Goal: Use online tool/utility: Utilize a website feature to perform a specific function

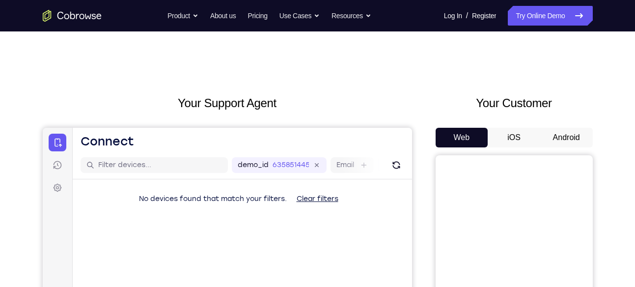
click at [560, 139] on button "Android" at bounding box center [566, 138] width 53 height 20
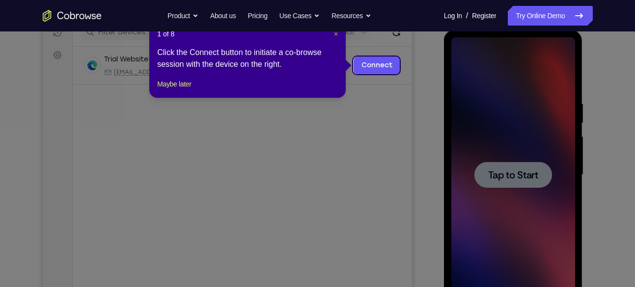
click at [338, 34] on span "×" at bounding box center [336, 34] width 4 height 8
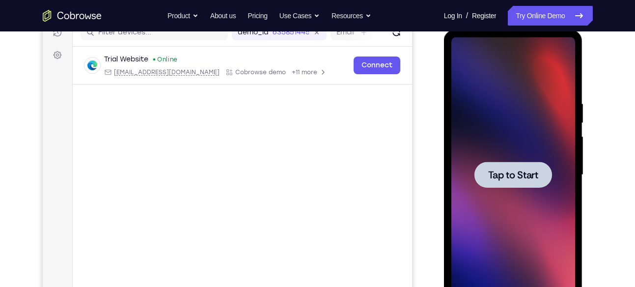
click at [483, 166] on div at bounding box center [513, 175] width 78 height 26
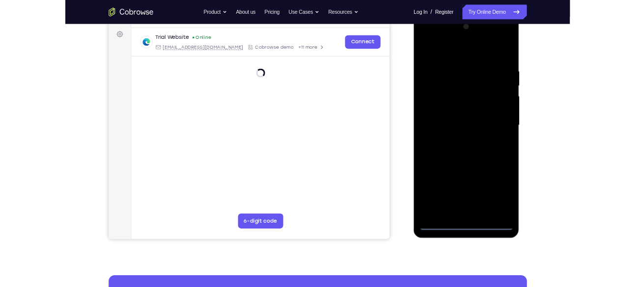
scroll to position [109, 0]
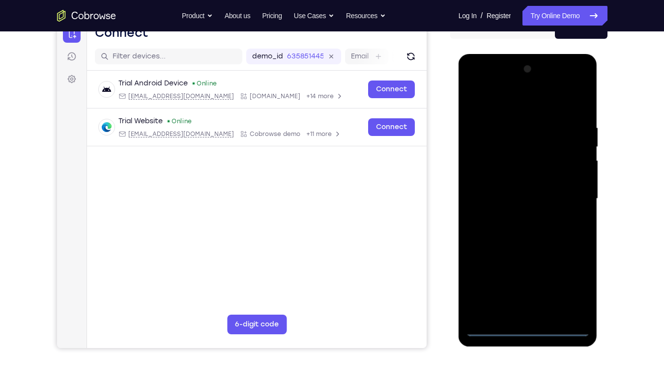
click at [528, 286] on div at bounding box center [528, 198] width 124 height 275
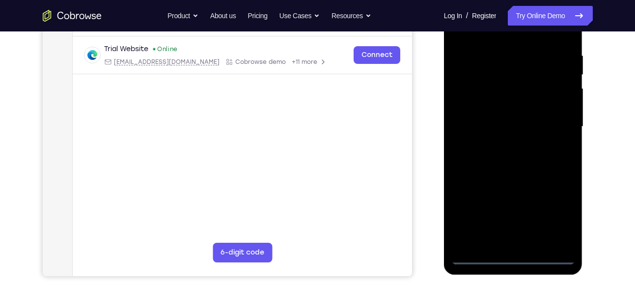
scroll to position [182, 0]
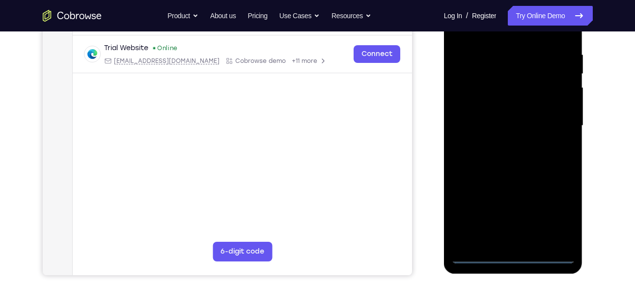
click at [510, 251] on div at bounding box center [513, 125] width 124 height 275
click at [516, 256] on div at bounding box center [513, 125] width 124 height 275
click at [556, 210] on div at bounding box center [513, 125] width 124 height 275
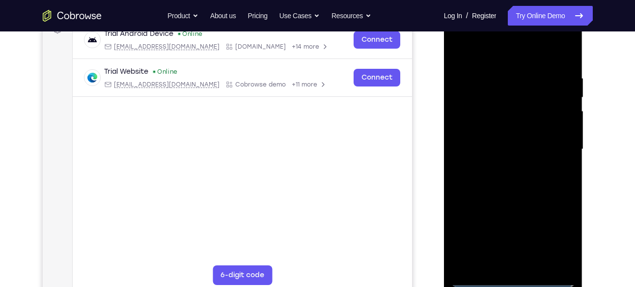
scroll to position [158, 0]
click at [485, 55] on div at bounding box center [513, 149] width 124 height 275
click at [556, 146] on div at bounding box center [513, 149] width 124 height 275
click at [504, 166] on div at bounding box center [513, 149] width 124 height 275
click at [477, 139] on div at bounding box center [513, 149] width 124 height 275
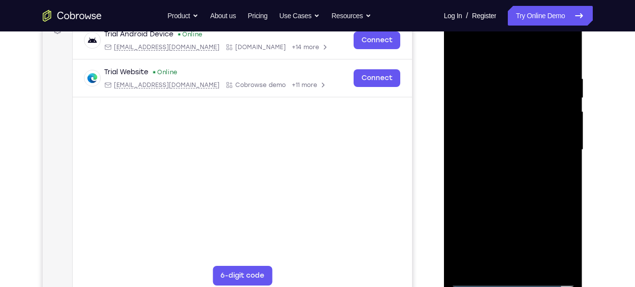
click at [488, 144] on div at bounding box center [513, 149] width 124 height 275
click at [497, 183] on div at bounding box center [513, 149] width 124 height 275
click at [509, 176] on div at bounding box center [513, 149] width 124 height 275
click at [563, 70] on div at bounding box center [513, 149] width 124 height 275
click at [516, 257] on div at bounding box center [513, 149] width 124 height 275
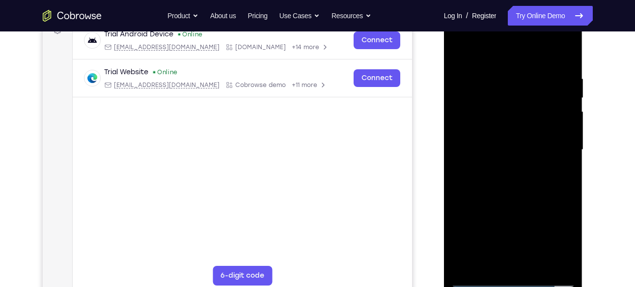
click at [562, 67] on div at bounding box center [513, 149] width 124 height 275
click at [565, 70] on div at bounding box center [513, 149] width 124 height 275
click at [562, 163] on div at bounding box center [513, 149] width 124 height 275
click at [480, 276] on div at bounding box center [513, 149] width 124 height 275
click at [500, 260] on div at bounding box center [513, 149] width 124 height 275
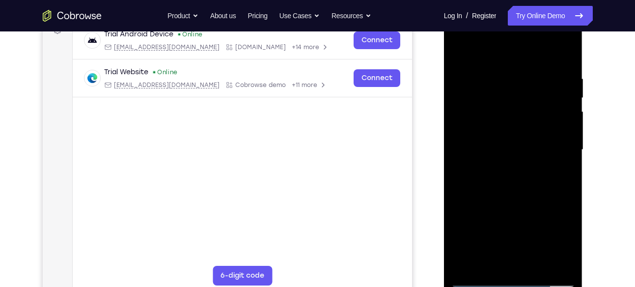
drag, startPoint x: 501, startPoint y: 49, endPoint x: 509, endPoint y: -12, distance: 62.0
click at [509, 5] on html "Online web based iOS Simulators and Android Emulators. Run iPhone, iPad, Mobile…" at bounding box center [514, 152] width 140 height 295
drag, startPoint x: 504, startPoint y: 173, endPoint x: 501, endPoint y: 229, distance: 56.1
click at [501, 229] on div at bounding box center [513, 149] width 124 height 275
click at [477, 280] on div at bounding box center [513, 149] width 124 height 275
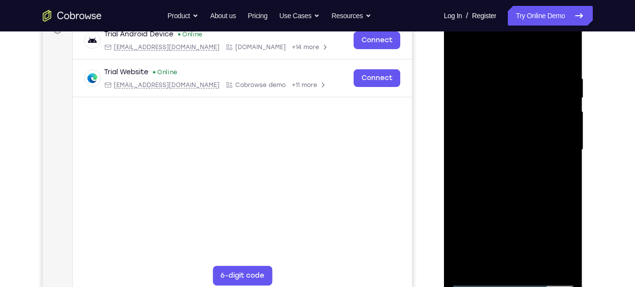
click at [514, 195] on div at bounding box center [513, 149] width 124 height 275
click at [538, 264] on div at bounding box center [513, 149] width 124 height 275
click at [517, 185] on div at bounding box center [513, 149] width 124 height 275
click at [556, 164] on div at bounding box center [513, 149] width 124 height 275
click at [517, 116] on div at bounding box center [513, 149] width 124 height 275
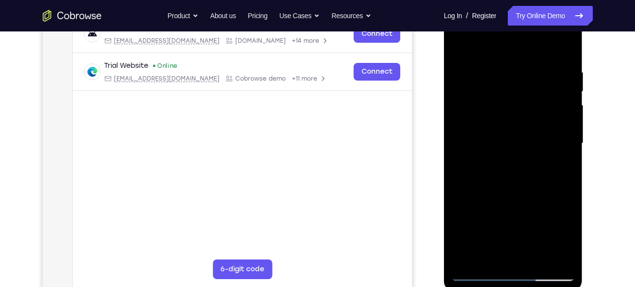
scroll to position [165, 0]
click at [477, 275] on div at bounding box center [513, 142] width 124 height 275
click at [476, 272] on div at bounding box center [513, 142] width 124 height 275
click at [495, 67] on div at bounding box center [513, 142] width 124 height 275
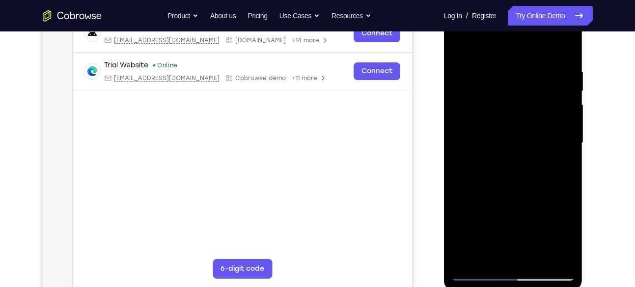
drag, startPoint x: 545, startPoint y: 152, endPoint x: 475, endPoint y: 157, distance: 69.9
click at [475, 157] on div at bounding box center [513, 142] width 124 height 275
drag, startPoint x: 529, startPoint y: 146, endPoint x: 457, endPoint y: 160, distance: 74.0
click at [457, 160] on div at bounding box center [513, 142] width 124 height 275
drag, startPoint x: 489, startPoint y: 153, endPoint x: 572, endPoint y: 148, distance: 83.1
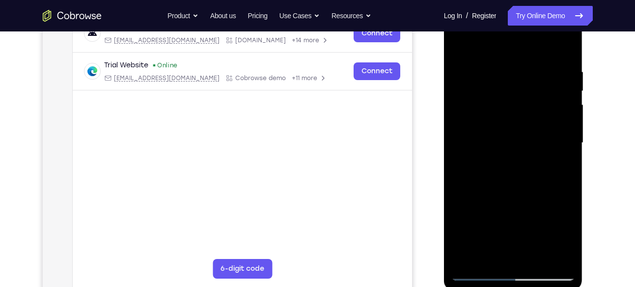
click at [572, 148] on div at bounding box center [513, 142] width 124 height 275
drag, startPoint x: 482, startPoint y: 145, endPoint x: 580, endPoint y: 134, distance: 97.9
click at [580, 134] on div at bounding box center [513, 144] width 139 height 293
drag, startPoint x: 502, startPoint y: 150, endPoint x: 610, endPoint y: 157, distance: 107.8
click at [584, 157] on html "Online web based iOS Simulators and Android Emulators. Run iPhone, iPad, Mobile…" at bounding box center [514, 145] width 140 height 295
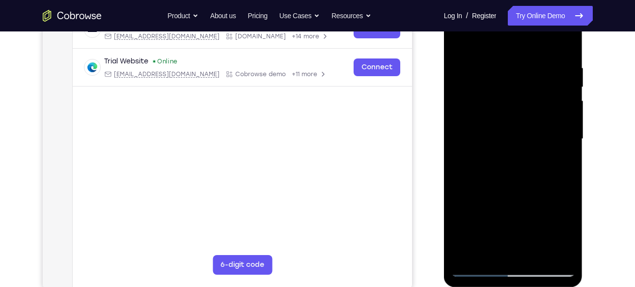
scroll to position [169, 0]
click at [564, 251] on div at bounding box center [513, 138] width 124 height 275
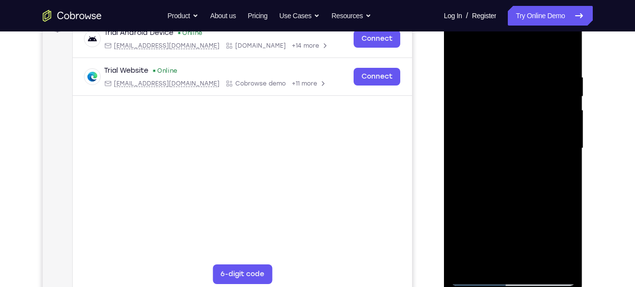
scroll to position [159, 0]
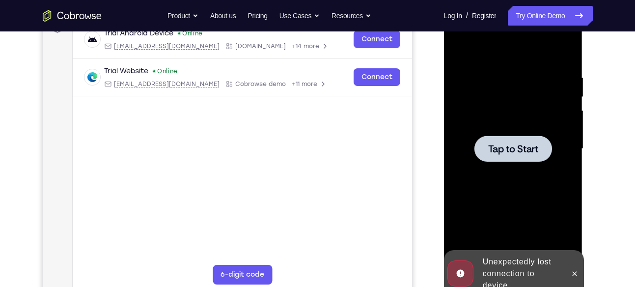
click at [522, 158] on div at bounding box center [513, 149] width 78 height 26
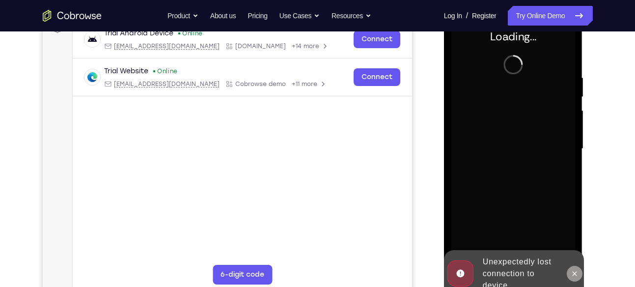
click at [571, 273] on icon at bounding box center [575, 274] width 8 height 8
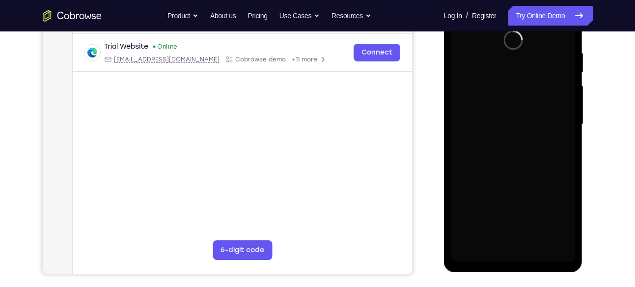
scroll to position [184, 0]
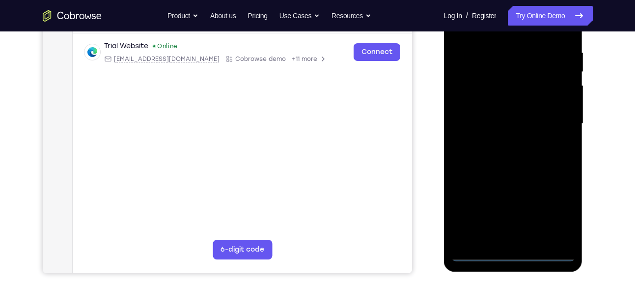
click at [515, 250] on div at bounding box center [513, 123] width 124 height 275
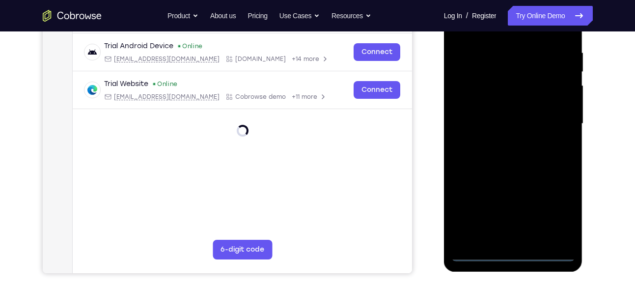
click at [513, 251] on div at bounding box center [513, 123] width 124 height 275
click at [557, 213] on div at bounding box center [513, 123] width 124 height 275
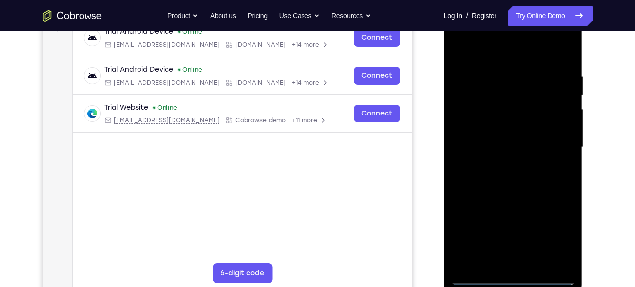
scroll to position [160, 0]
click at [492, 49] on div at bounding box center [513, 147] width 124 height 275
click at [555, 146] on div at bounding box center [513, 147] width 124 height 275
click at [502, 163] on div at bounding box center [513, 147] width 124 height 275
click at [489, 132] on div at bounding box center [513, 147] width 124 height 275
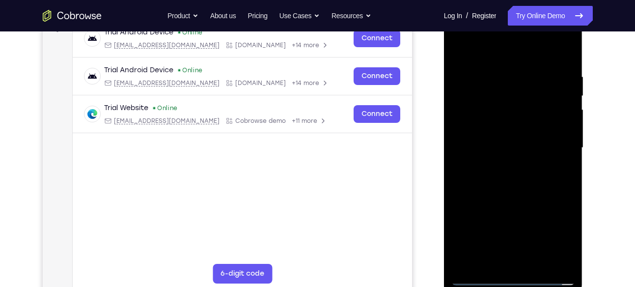
click at [494, 142] on div at bounding box center [513, 147] width 124 height 275
click at [505, 179] on div at bounding box center [513, 147] width 124 height 275
click at [513, 176] on div at bounding box center [513, 147] width 124 height 275
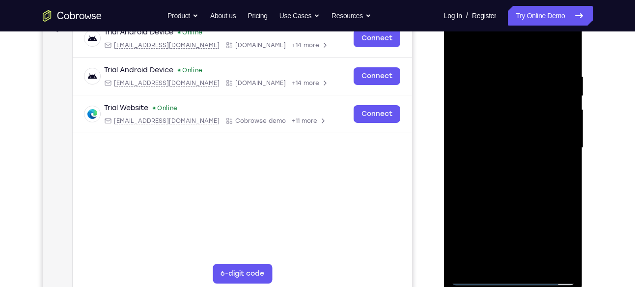
click at [559, 161] on div at bounding box center [513, 147] width 124 height 275
click at [535, 258] on div at bounding box center [513, 147] width 124 height 275
click at [510, 181] on div at bounding box center [513, 147] width 124 height 275
click at [553, 161] on div at bounding box center [513, 147] width 124 height 275
click at [466, 118] on div at bounding box center [513, 147] width 124 height 275
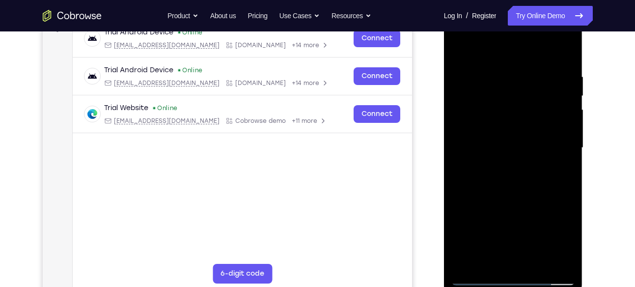
click at [484, 50] on div at bounding box center [513, 147] width 124 height 275
click at [504, 191] on div at bounding box center [513, 147] width 124 height 275
click at [468, 67] on div at bounding box center [513, 147] width 124 height 275
click at [477, 256] on div at bounding box center [513, 147] width 124 height 275
click at [489, 262] on div at bounding box center [513, 147] width 124 height 275
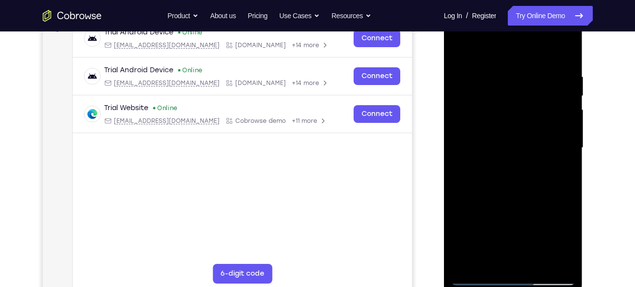
click at [459, 217] on div at bounding box center [513, 147] width 124 height 275
drag, startPoint x: 512, startPoint y: 236, endPoint x: 523, endPoint y: 138, distance: 98.9
click at [523, 138] on div at bounding box center [513, 147] width 124 height 275
drag, startPoint x: 543, startPoint y: 235, endPoint x: 549, endPoint y: 134, distance: 101.8
click at [549, 134] on div at bounding box center [513, 147] width 124 height 275
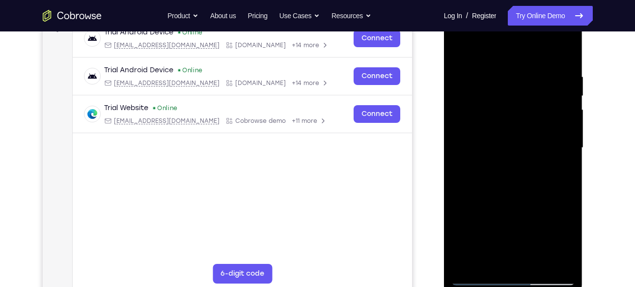
click at [527, 237] on div at bounding box center [513, 147] width 124 height 275
click at [514, 215] on div at bounding box center [513, 147] width 124 height 275
click at [479, 278] on div at bounding box center [513, 147] width 124 height 275
click at [563, 257] on div at bounding box center [513, 147] width 124 height 275
click at [480, 277] on div at bounding box center [513, 147] width 124 height 275
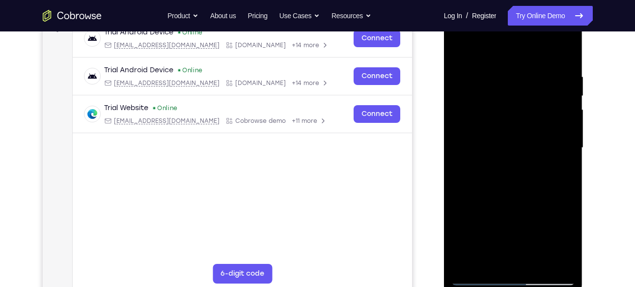
click at [532, 81] on div at bounding box center [513, 147] width 124 height 275
click at [477, 159] on div at bounding box center [513, 147] width 124 height 275
click at [496, 160] on div at bounding box center [513, 147] width 124 height 275
click at [560, 171] on div at bounding box center [513, 147] width 124 height 275
click at [475, 279] on div at bounding box center [513, 147] width 124 height 275
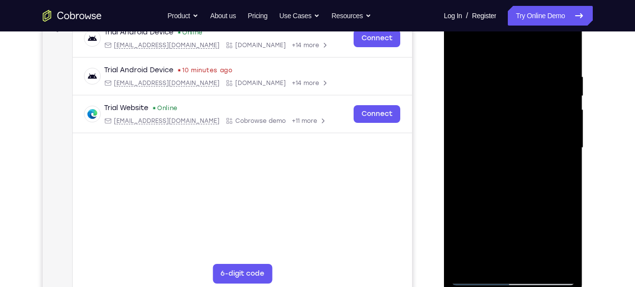
click at [475, 279] on div at bounding box center [513, 147] width 124 height 275
click at [477, 278] on div at bounding box center [513, 147] width 124 height 275
click at [501, 65] on div at bounding box center [513, 147] width 124 height 275
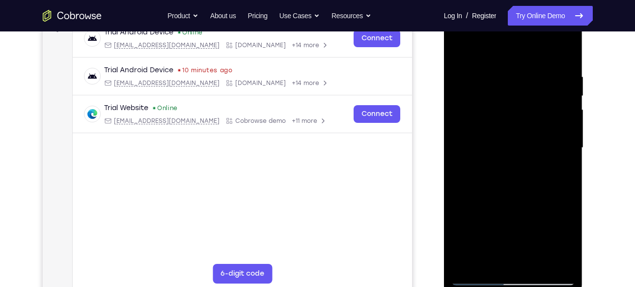
drag, startPoint x: 518, startPoint y: 95, endPoint x: 523, endPoint y: 305, distance: 209.3
click at [523, 286] on html "Online web based iOS Simulators and Android Emulators. Run iPhone, iPad, Mobile…" at bounding box center [514, 150] width 140 height 295
drag, startPoint x: 518, startPoint y: 103, endPoint x: 519, endPoint y: 259, distance: 156.2
click at [519, 259] on div at bounding box center [513, 147] width 124 height 275
click at [536, 264] on div at bounding box center [513, 147] width 124 height 275
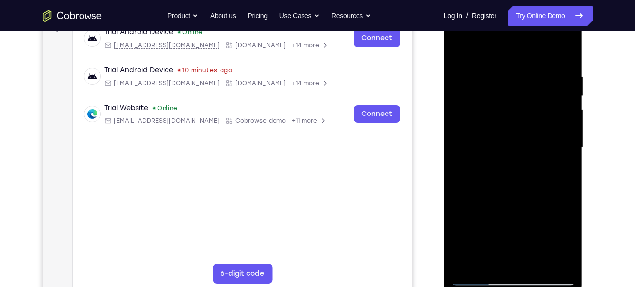
click at [479, 277] on div at bounding box center [513, 147] width 124 height 275
click at [537, 260] on div at bounding box center [513, 147] width 124 height 275
drag, startPoint x: 514, startPoint y: 90, endPoint x: 504, endPoint y: 223, distance: 132.9
click at [504, 223] on div at bounding box center [513, 147] width 124 height 275
click at [476, 276] on div at bounding box center [513, 147] width 124 height 275
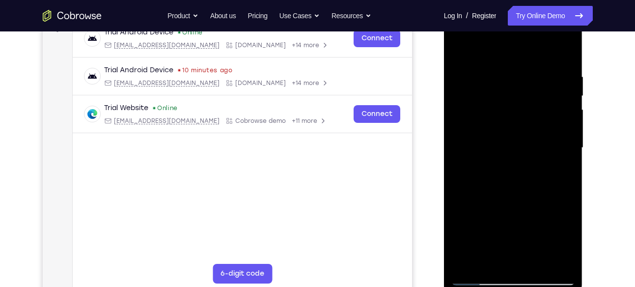
click at [536, 260] on div at bounding box center [513, 147] width 124 height 275
click at [482, 277] on div at bounding box center [513, 147] width 124 height 275
drag, startPoint x: 514, startPoint y: 223, endPoint x: 531, endPoint y: 89, distance: 135.2
click at [531, 89] on div at bounding box center [513, 147] width 124 height 275
drag, startPoint x: 512, startPoint y: 177, endPoint x: 545, endPoint y: 39, distance: 141.4
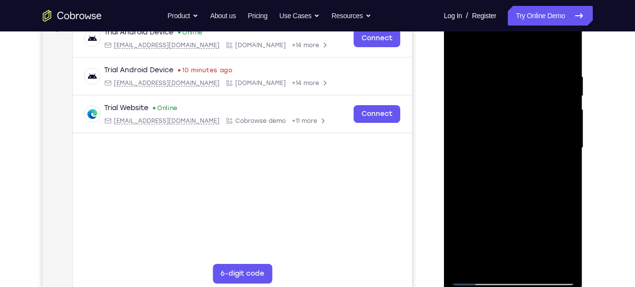
click at [545, 39] on div at bounding box center [513, 147] width 124 height 275
drag, startPoint x: 501, startPoint y: 201, endPoint x: 543, endPoint y: 25, distance: 181.2
click at [543, 25] on div at bounding box center [513, 147] width 124 height 275
drag, startPoint x: 505, startPoint y: 204, endPoint x: 524, endPoint y: 86, distance: 118.9
click at [524, 86] on div at bounding box center [513, 147] width 124 height 275
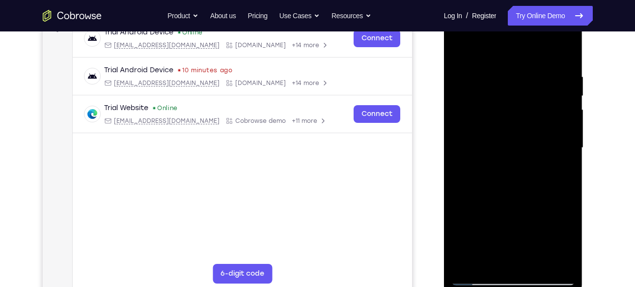
drag, startPoint x: 504, startPoint y: 195, endPoint x: 554, endPoint y: 69, distance: 135.8
click at [554, 69] on div at bounding box center [513, 147] width 124 height 275
drag, startPoint x: 519, startPoint y: 187, endPoint x: 540, endPoint y: 67, distance: 122.3
click at [540, 67] on div at bounding box center [513, 147] width 124 height 275
drag, startPoint x: 539, startPoint y: 201, endPoint x: 551, endPoint y: 50, distance: 151.2
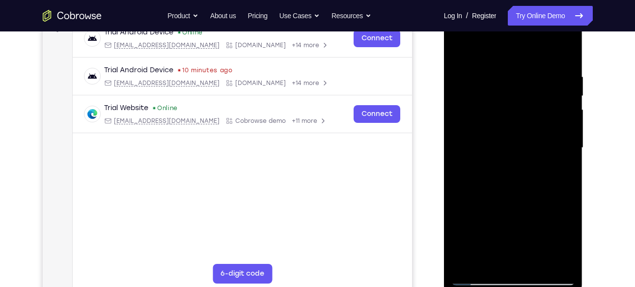
click at [551, 50] on div at bounding box center [513, 147] width 124 height 275
drag, startPoint x: 527, startPoint y: 213, endPoint x: 533, endPoint y: 73, distance: 140.1
click at [533, 73] on div at bounding box center [513, 147] width 124 height 275
click at [538, 265] on div at bounding box center [513, 147] width 124 height 275
click at [510, 124] on div at bounding box center [513, 147] width 124 height 275
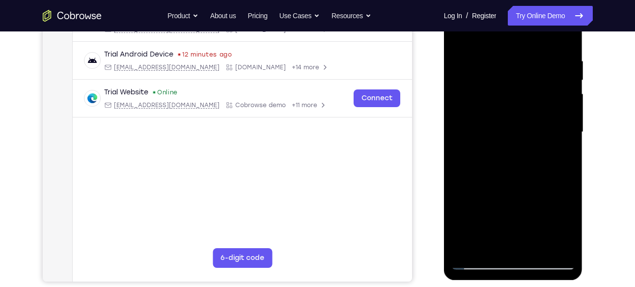
scroll to position [178, 0]
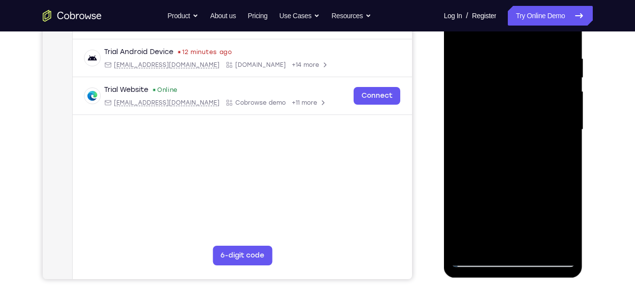
click at [486, 241] on div at bounding box center [513, 129] width 124 height 275
click at [541, 202] on div at bounding box center [513, 129] width 124 height 275
click at [498, 94] on div at bounding box center [513, 129] width 124 height 275
click at [545, 187] on div at bounding box center [513, 129] width 124 height 275
click at [484, 95] on div at bounding box center [513, 129] width 124 height 275
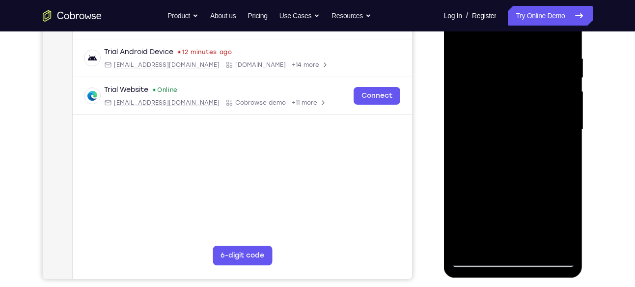
click at [508, 196] on div at bounding box center [513, 129] width 124 height 275
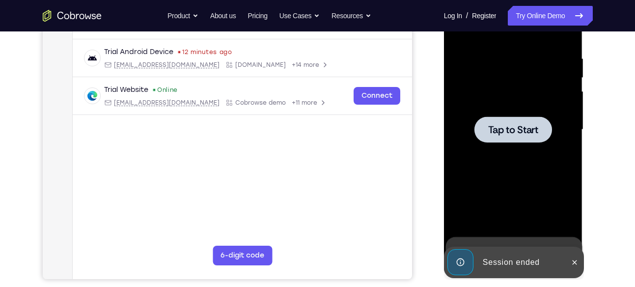
click at [510, 125] on span "Tap to Start" at bounding box center [513, 130] width 50 height 10
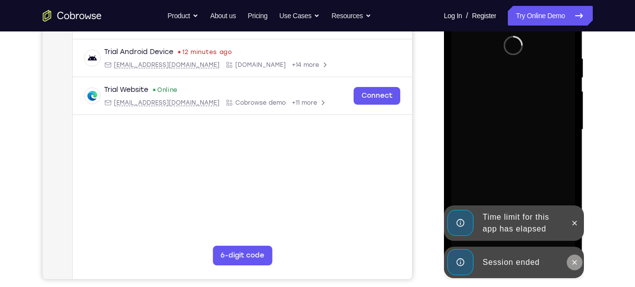
click at [575, 257] on button at bounding box center [575, 262] width 16 height 16
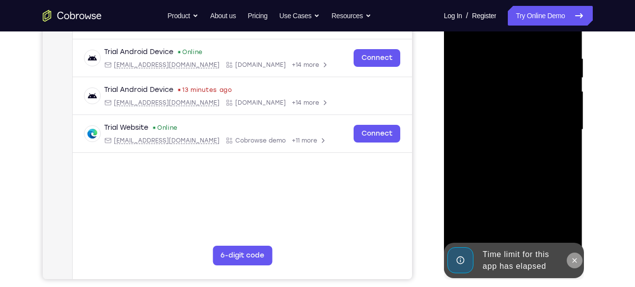
click at [571, 256] on icon at bounding box center [575, 260] width 8 height 8
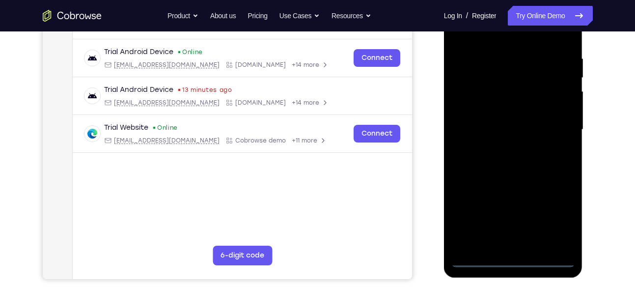
click at [509, 259] on div at bounding box center [513, 129] width 124 height 275
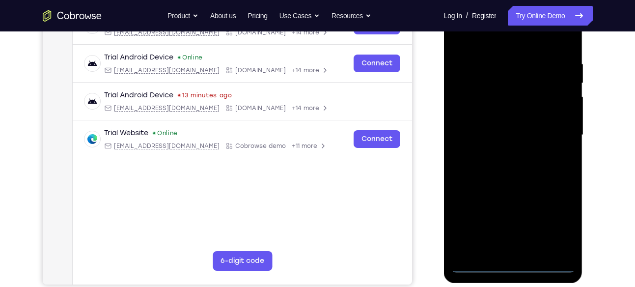
scroll to position [171, 0]
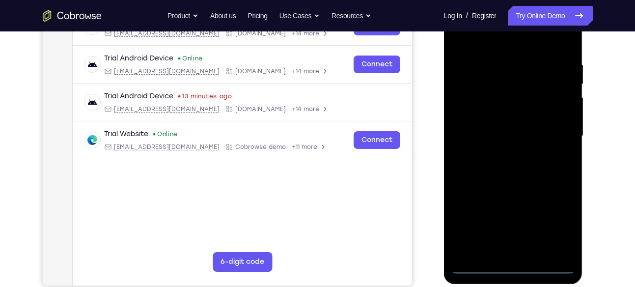
click at [550, 225] on div at bounding box center [513, 136] width 124 height 275
click at [490, 38] on div at bounding box center [513, 136] width 124 height 275
click at [557, 135] on div at bounding box center [513, 136] width 124 height 275
click at [501, 152] on div at bounding box center [513, 136] width 124 height 275
click at [494, 125] on div at bounding box center [513, 136] width 124 height 275
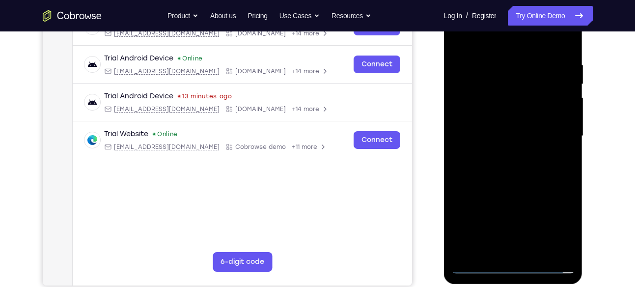
click at [495, 133] on div at bounding box center [513, 136] width 124 height 275
click at [506, 166] on div at bounding box center [513, 136] width 124 height 275
click at [508, 166] on div at bounding box center [513, 136] width 124 height 275
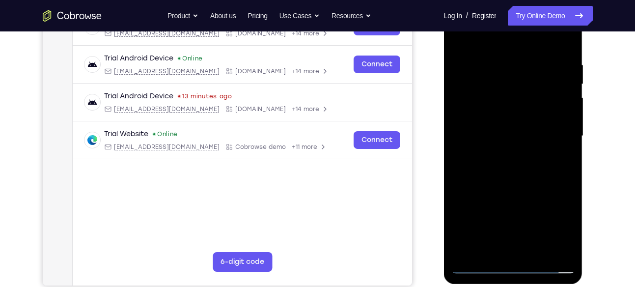
click at [559, 149] on div at bounding box center [513, 136] width 124 height 275
click at [537, 248] on div at bounding box center [513, 136] width 124 height 275
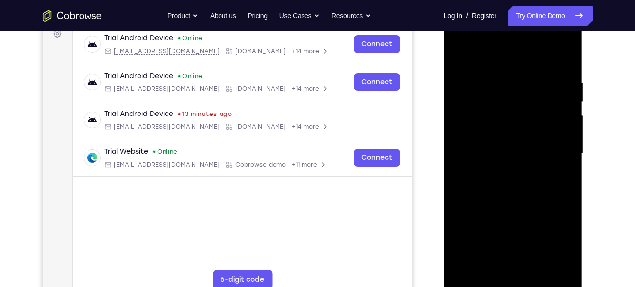
scroll to position [153, 0]
click at [507, 193] on div at bounding box center [513, 154] width 124 height 275
click at [552, 168] on div at bounding box center [513, 154] width 124 height 275
click at [514, 123] on div at bounding box center [513, 154] width 124 height 275
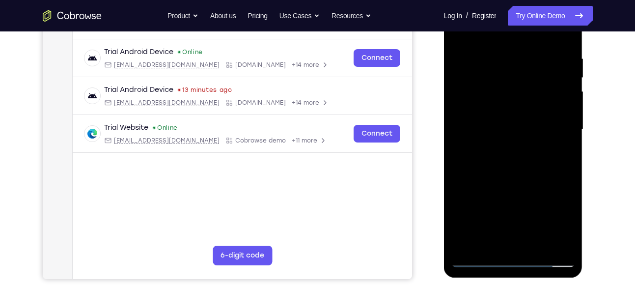
scroll to position [179, 0]
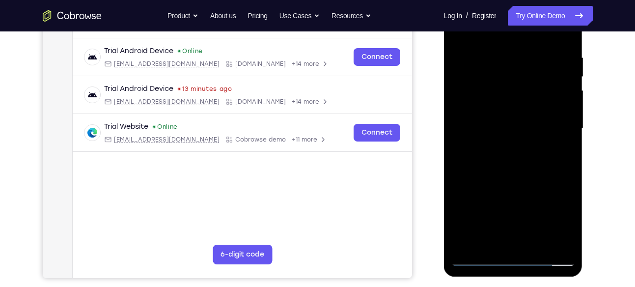
click at [491, 177] on div at bounding box center [513, 128] width 124 height 275
click at [511, 176] on div at bounding box center [513, 128] width 124 height 275
click at [493, 151] on div at bounding box center [513, 128] width 124 height 275
click at [499, 138] on div at bounding box center [513, 128] width 124 height 275
click at [480, 136] on div at bounding box center [513, 128] width 124 height 275
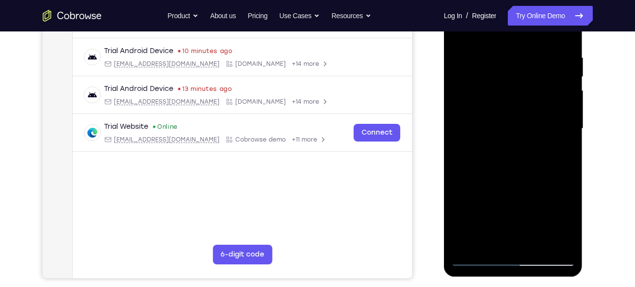
click at [487, 241] on div at bounding box center [513, 128] width 124 height 275
click at [543, 184] on div at bounding box center [513, 128] width 124 height 275
drag, startPoint x: 519, startPoint y: 205, endPoint x: 531, endPoint y: 67, distance: 138.0
click at [531, 67] on div at bounding box center [513, 128] width 124 height 275
drag, startPoint x: 524, startPoint y: 218, endPoint x: 531, endPoint y: 94, distance: 124.0
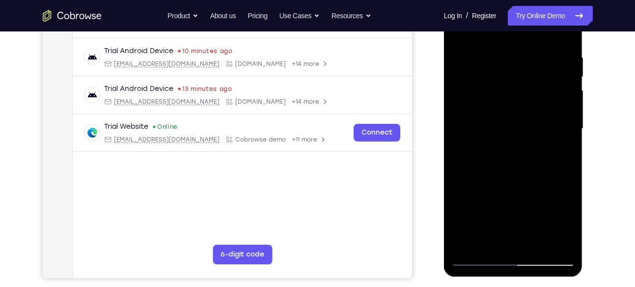
click at [531, 94] on div at bounding box center [513, 128] width 124 height 275
drag, startPoint x: 523, startPoint y: 173, endPoint x: 512, endPoint y: 262, distance: 89.6
click at [512, 262] on div at bounding box center [513, 128] width 124 height 275
click at [497, 183] on div at bounding box center [513, 128] width 124 height 275
click at [560, 148] on div at bounding box center [513, 128] width 124 height 275
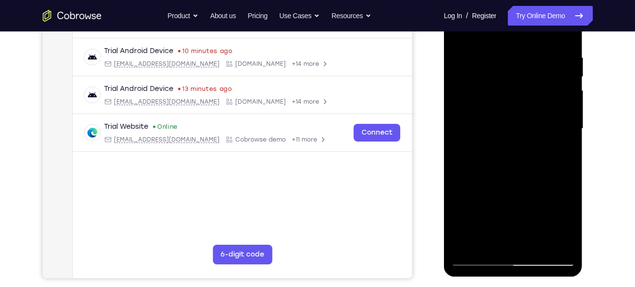
click at [480, 258] on div at bounding box center [513, 128] width 124 height 275
click at [478, 258] on div at bounding box center [513, 128] width 124 height 275
